Goal: Task Accomplishment & Management: Manage account settings

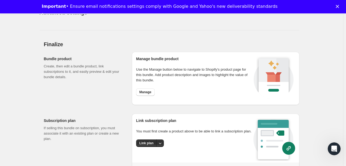
scroll to position [700, 0]
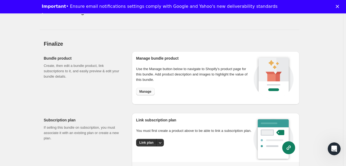
click at [150, 91] on span "Manage" at bounding box center [145, 92] width 12 height 4
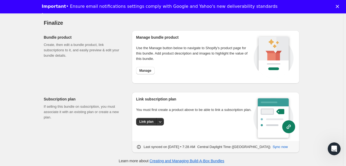
scroll to position [722, 0]
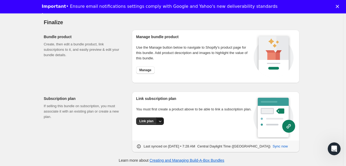
click at [161, 123] on icon "More actions" at bounding box center [159, 121] width 5 height 5
click at [146, 145] on span "Create new plan" at bounding box center [148, 143] width 26 height 4
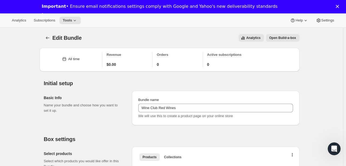
select select "WEEK"
select select "MONTH"
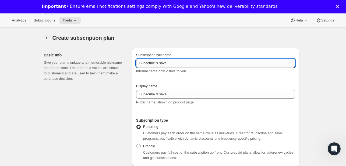
click at [153, 64] on input "Subscribe & save" at bounding box center [215, 63] width 159 height 9
click at [168, 65] on input "Subscribe & save" at bounding box center [215, 63] width 159 height 9
paste input "2 shippments a year, november and april Ship in november and April, either join…"
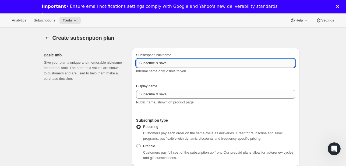
type input "2 shippments a year, november and april Ship in november and April, either join…"
click at [166, 63] on input "2 shippments a year, november and april Ship in november and April, either join…" at bounding box center [215, 63] width 159 height 9
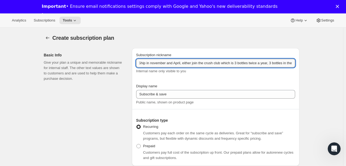
click at [166, 63] on input "2 shippments a year, november and april Ship in november and April, either join…" at bounding box center [215, 63] width 159 height 9
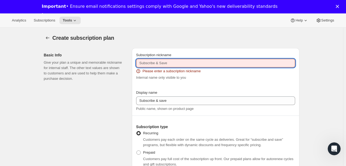
paste input "Crush club"
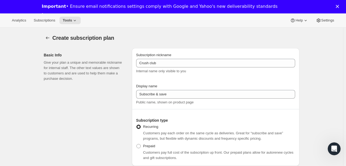
click at [126, 91] on div "Basic Info Give your plan a unique and memorable nickname for internal staff. T…" at bounding box center [86, 107] width 84 height 118
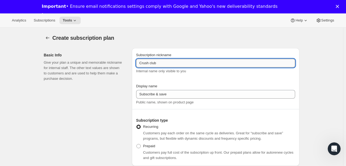
click at [167, 61] on input "Crush club" at bounding box center [215, 63] width 159 height 9
type input "Crush club"
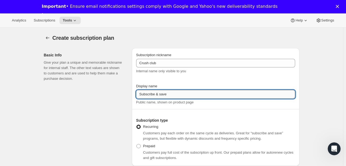
click at [166, 93] on input "Subscribe & save" at bounding box center [215, 94] width 159 height 9
paste input "Crush club"
click at [171, 95] on input "Subscribe & saveCrush club" at bounding box center [215, 94] width 159 height 9
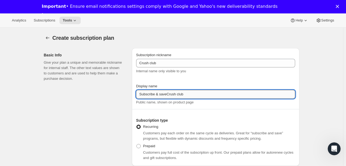
paste input "text"
type input "Crush club"
click at [112, 110] on div "Basic Info Give your plan a unique and memorable nickname for internal staff. T…" at bounding box center [86, 107] width 84 height 118
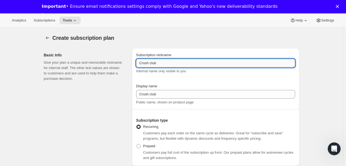
click at [157, 62] on input "Crush club" at bounding box center [215, 63] width 159 height 9
paste input "Crush club"
type input "3 wines Crush club"
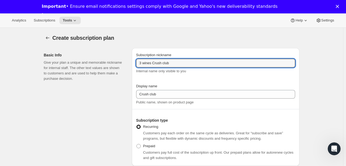
click at [123, 96] on div "Basic Info Give your plan a unique and memorable nickname for internal staff. T…" at bounding box center [86, 107] width 84 height 118
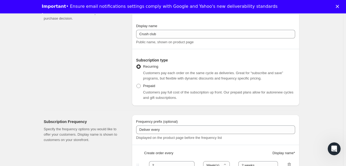
scroll to position [65, 0]
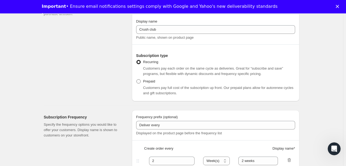
click at [145, 82] on span "Prepaid" at bounding box center [149, 81] width 12 height 4
click at [137, 80] on input "Prepaid" at bounding box center [136, 79] width 0 height 0
radio input "true"
select select "MONTH"
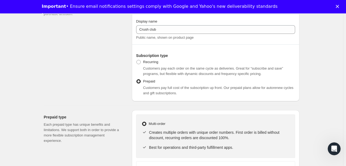
scroll to position [99, 0]
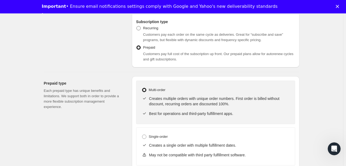
click at [157, 26] on span "Recurring" at bounding box center [150, 28] width 15 height 4
click at [137, 26] on input "Recurring" at bounding box center [136, 26] width 0 height 0
radio input "true"
select select "WEEK"
select select "MONTH"
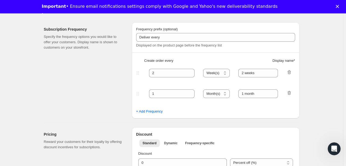
scroll to position [212, 0]
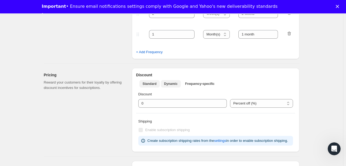
click at [173, 80] on button "Dynamic" at bounding box center [171, 84] width 20 height 8
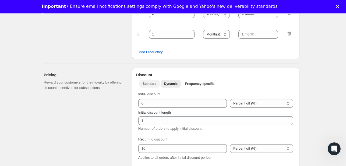
click at [150, 82] on span "Standard" at bounding box center [150, 84] width 14 height 4
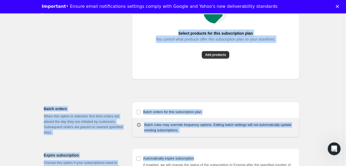
scroll to position [491, 0]
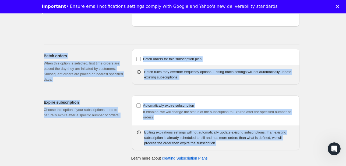
drag, startPoint x: 54, startPoint y: 35, endPoint x: 236, endPoint y: 178, distance: 231.7
copy div "Loremi dolorsitamet cons Adipi Elit Sedd eius temp i utlabo etd magnaaliq enima…"
click at [63, 46] on div "Batch orders When this option is selected, first time orders are placed the day…" at bounding box center [170, 66] width 260 height 42
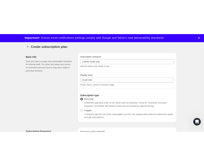
scroll to position [0, 0]
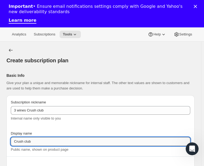
click at [25, 142] on input "Crush club" at bounding box center [100, 142] width 179 height 9
click at [37, 142] on input "Crush Club" at bounding box center [100, 142] width 179 height 9
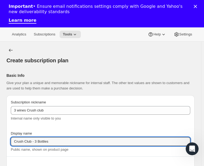
type input "Crush Club - 3 Bottles"
click at [53, 129] on div "Subscription nickname 3 wines Crush club Internal name only visible to you Disp…" at bounding box center [100, 126] width 179 height 53
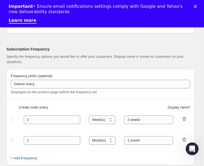
scroll to position [211, 0]
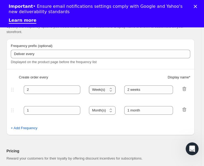
click at [95, 89] on select "Day(s) Week(s) Month(s) Year(s)" at bounding box center [102, 90] width 27 height 9
select select "MONTH"
click at [89, 86] on select "Day(s) Week(s) Month(s) Year(s)" at bounding box center [102, 90] width 27 height 9
click at [181, 111] on icon "button" at bounding box center [183, 109] width 5 height 5
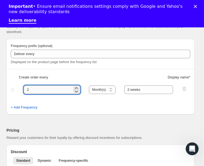
click at [49, 89] on input "2" at bounding box center [48, 90] width 48 height 9
type input "6"
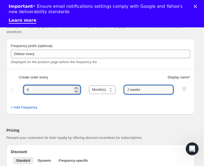
click at [138, 87] on input "2 weeks" at bounding box center [148, 90] width 49 height 9
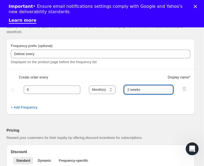
click at [138, 87] on input "2 weeks" at bounding box center [148, 90] width 49 height 9
click at [140, 89] on input "2 weeks" at bounding box center [148, 90] width 49 height 9
click at [126, 89] on input "2 weeks" at bounding box center [148, 90] width 49 height 9
click at [132, 89] on input "6 weeks" at bounding box center [148, 90] width 49 height 9
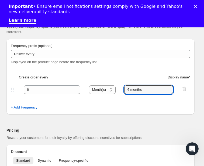
type input "6 months"
click at [146, 114] on div "Frequency prefix (optional) Deliver every Displayed on the product page before …" at bounding box center [100, 77] width 188 height 76
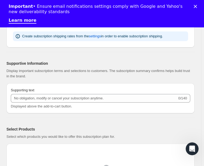
scroll to position [393, 0]
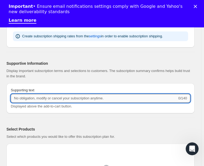
click at [67, 95] on input "Supporting text" at bounding box center [94, 98] width 166 height 9
paste input "Your Crush Club subscription delivers 3 bottles twice per year (April & Novembe…"
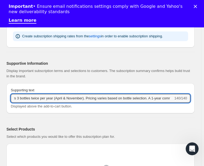
drag, startPoint x: 147, startPoint y: 97, endPoint x: 191, endPoint y: 98, distance: 44.7
click at [190, 98] on div "Your Crush Club subscription delivers 3 bottles twice per year (April & Novembe…" at bounding box center [100, 98] width 179 height 9
type input "Your Crush Club subscription delivers 3 bottles twice per year (April & Novembe…"
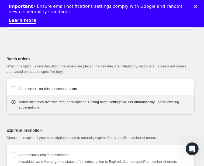
scroll to position [611, 0]
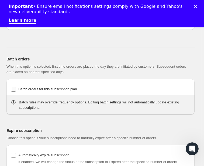
click at [15, 87] on input "Batch orders for this subscription plan" at bounding box center [13, 89] width 5 height 5
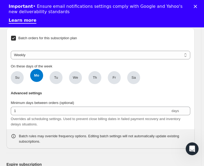
scroll to position [662, 0]
click at [12, 38] on input "Batch orders for this subscription plan" at bounding box center [13, 38] width 5 height 5
checkbox input "false"
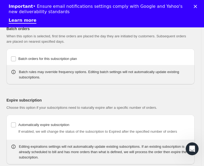
scroll to position [654, 0]
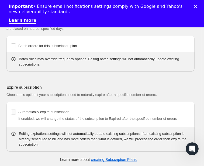
click at [17, 109] on label "Automatically expire subscription" at bounding box center [40, 112] width 58 height 8
click at [16, 110] on input "Automatically expire subscription" at bounding box center [13, 112] width 5 height 5
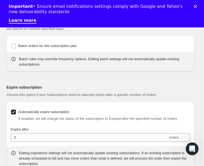
scroll to position [674, 0]
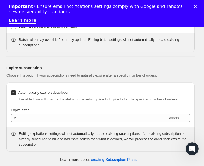
click at [17, 89] on label "Automatically expire subscription" at bounding box center [40, 93] width 58 height 8
click at [16, 90] on input "Automatically expire subscription" at bounding box center [13, 92] width 5 height 5
checkbox input "false"
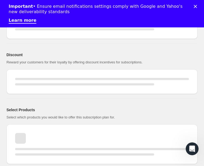
scroll to position [607, 0]
select select "WEEK"
select select "MONTH"
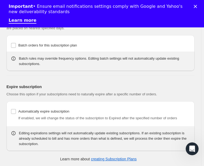
type input "3 wines Crush club"
type input "Crush Club - 3 Bottles"
type input "6"
select select "MONTH"
type input "6 months"
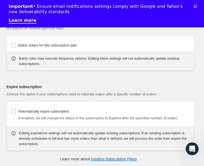
type input "Your Crush Club subscription delivers 3 bottles twice per year (April & Novembe…"
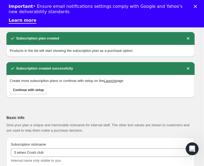
scroll to position [36, 0]
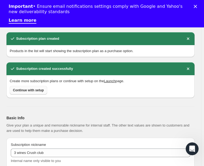
click at [41, 89] on span "Continue with setup" at bounding box center [28, 90] width 31 height 4
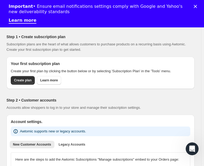
scroll to position [31, 0]
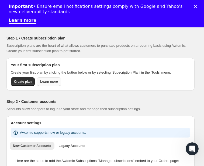
click at [53, 81] on span "Learn more" at bounding box center [48, 82] width 17 height 4
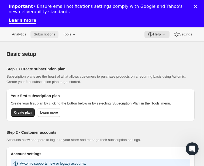
click at [43, 36] on span "Subscriptions" at bounding box center [45, 34] width 22 height 4
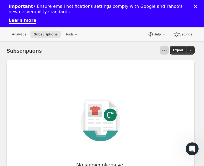
click at [165, 53] on button "View actions for Subscriptions" at bounding box center [164, 50] width 9 height 9
click at [123, 51] on div at bounding box center [108, 50] width 120 height 9
click at [68, 32] on span "Tools" at bounding box center [69, 34] width 8 height 4
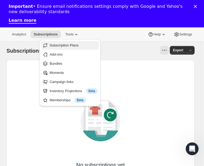
click at [71, 46] on span "Subscription Plans" at bounding box center [64, 45] width 29 height 4
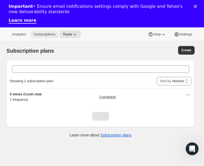
click at [46, 33] on span "Subscriptions" at bounding box center [45, 34] width 22 height 4
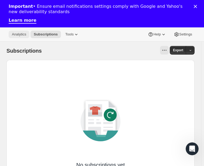
click at [24, 33] on span "Analytics" at bounding box center [19, 34] width 14 height 4
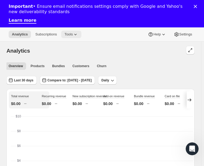
click at [69, 36] on span "Tools" at bounding box center [68, 34] width 8 height 4
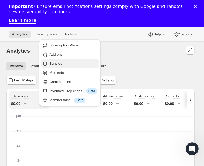
click at [66, 62] on span "Bundles" at bounding box center [73, 63] width 48 height 5
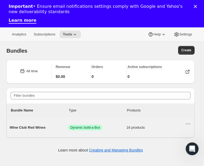
click at [32, 127] on span "Wine Club Red Wines" at bounding box center [39, 127] width 58 height 5
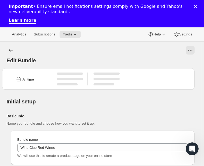
type input "Wine Club Red Wines"
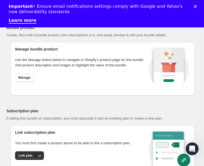
scroll to position [907, 0]
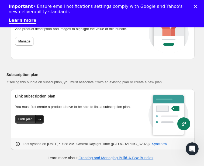
click at [36, 121] on button "More actions" at bounding box center [39, 119] width 9 height 9
click at [33, 129] on span "Link plan" at bounding box center [28, 131] width 26 height 5
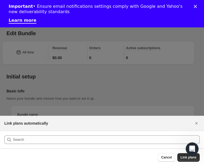
scroll to position [880, 0]
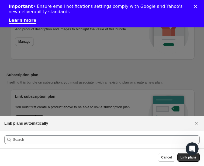
click at [61, 134] on section ":rf9:" at bounding box center [102, 139] width 204 height 17
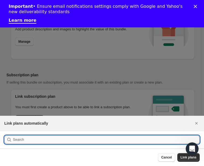
drag, startPoint x: 64, startPoint y: 138, endPoint x: 42, endPoint y: 138, distance: 22.1
click at [42, 138] on input ":rf9:" at bounding box center [106, 140] width 187 height 9
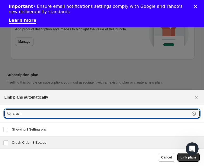
type input "crush"
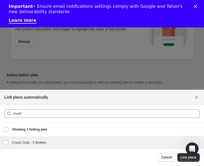
click at [54, 143] on h3 "Crush Club - 3 Bottles" at bounding box center [106, 142] width 189 height 5
checkbox input "true"
click at [181, 158] on span "Link plans" at bounding box center [188, 158] width 16 height 4
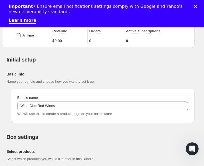
scroll to position [0, 0]
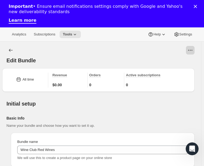
click at [193, 52] on icon "View actions for Edit Bundle" at bounding box center [189, 50] width 5 height 5
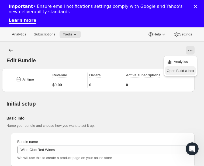
click at [189, 69] on span "Open Build-a-box" at bounding box center [180, 71] width 27 height 4
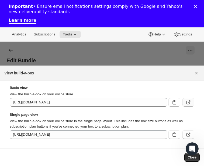
click at [189, 104] on icon ":rgb:" at bounding box center [187, 102] width 5 height 5
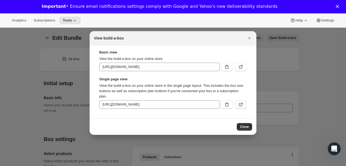
click at [238, 104] on icon ":rgb:" at bounding box center [240, 104] width 5 height 5
click at [250, 37] on icon "Close" at bounding box center [249, 38] width 5 height 5
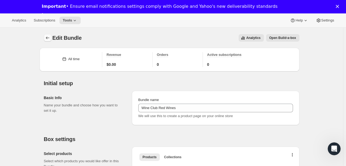
click at [48, 36] on icon "Bundles" at bounding box center [47, 37] width 5 height 5
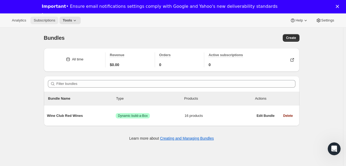
click at [55, 21] on button "Subscriptions" at bounding box center [44, 21] width 28 height 8
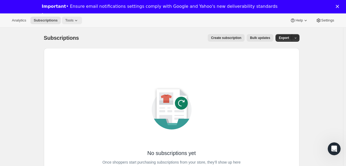
click at [75, 21] on icon at bounding box center [76, 20] width 2 height 1
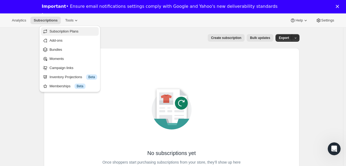
click at [72, 30] on span "Subscription Plans" at bounding box center [64, 31] width 29 height 4
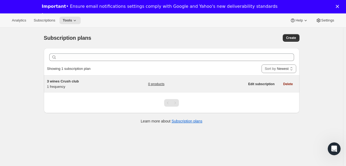
click at [76, 81] on span "3 wines Crush club" at bounding box center [63, 81] width 32 height 4
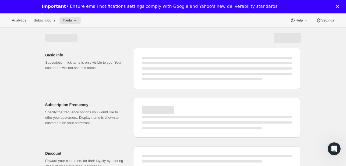
select select "WEEK"
select select "MONTH"
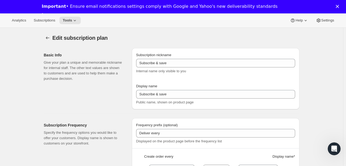
type input "3 wines Crush club"
type input "Crush Club - 3 Bottles"
type input "6"
select select "MONTH"
type input "6 months"
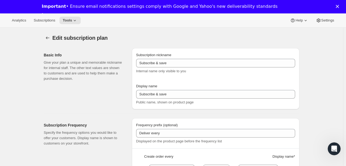
type input "Your Crush Club subscription delivers 3 bottles twice per year (April & Novembe…"
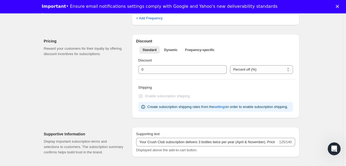
scroll to position [212, 0]
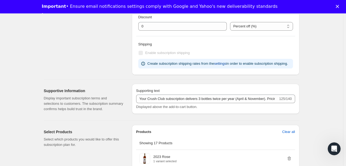
click at [222, 63] on span "settings" at bounding box center [220, 63] width 12 height 5
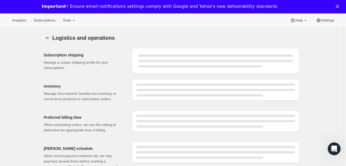
select select "DAY"
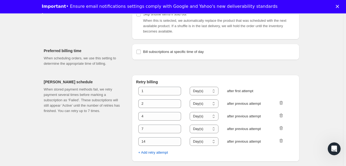
scroll to position [280, 0]
click at [141, 50] on input "Bill subscriptions at specific time of day" at bounding box center [138, 52] width 4 height 4
checkbox input "true"
select select "08:00"
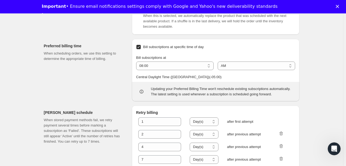
click at [141, 49] on input "Bill subscriptions at specific time of day" at bounding box center [138, 47] width 4 height 4
checkbox input "false"
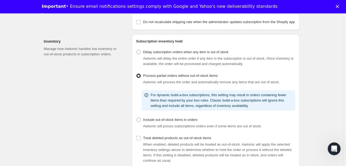
scroll to position [0, 0]
